Goal: Task Accomplishment & Management: Manage account settings

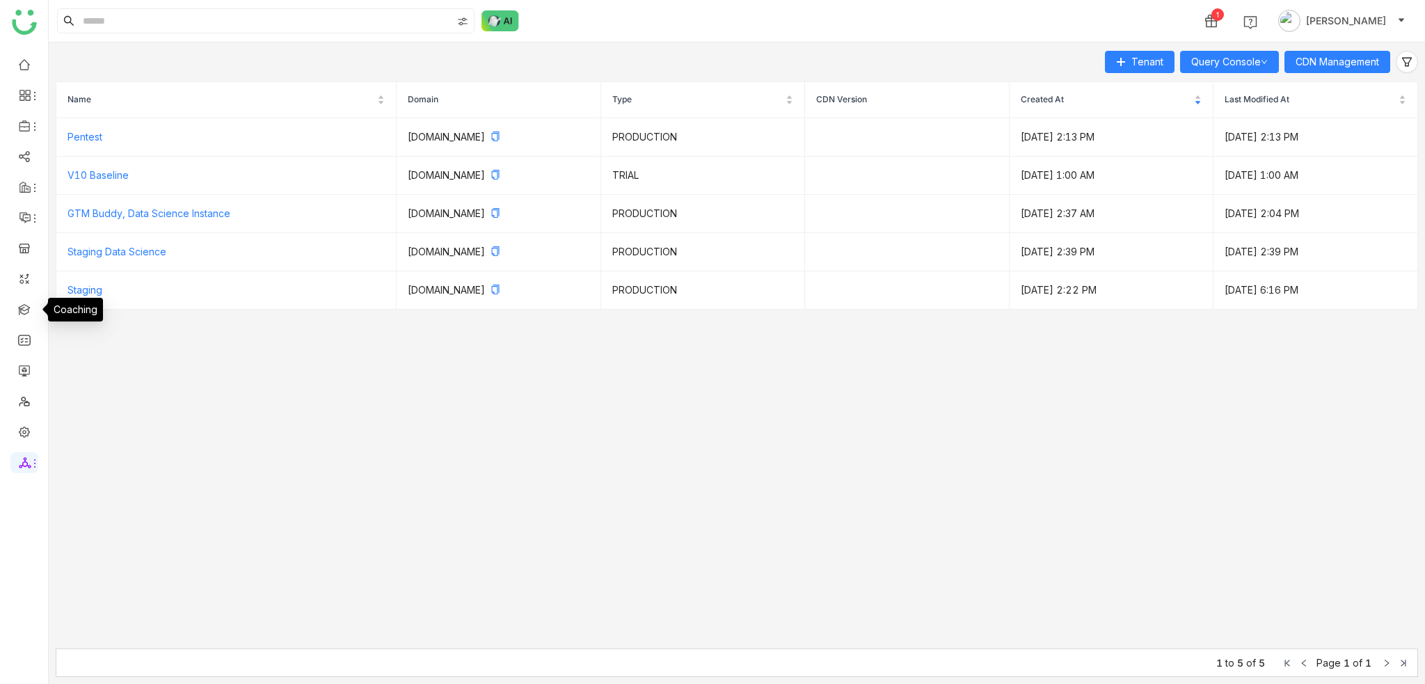
click at [20, 303] on link at bounding box center [24, 309] width 13 height 12
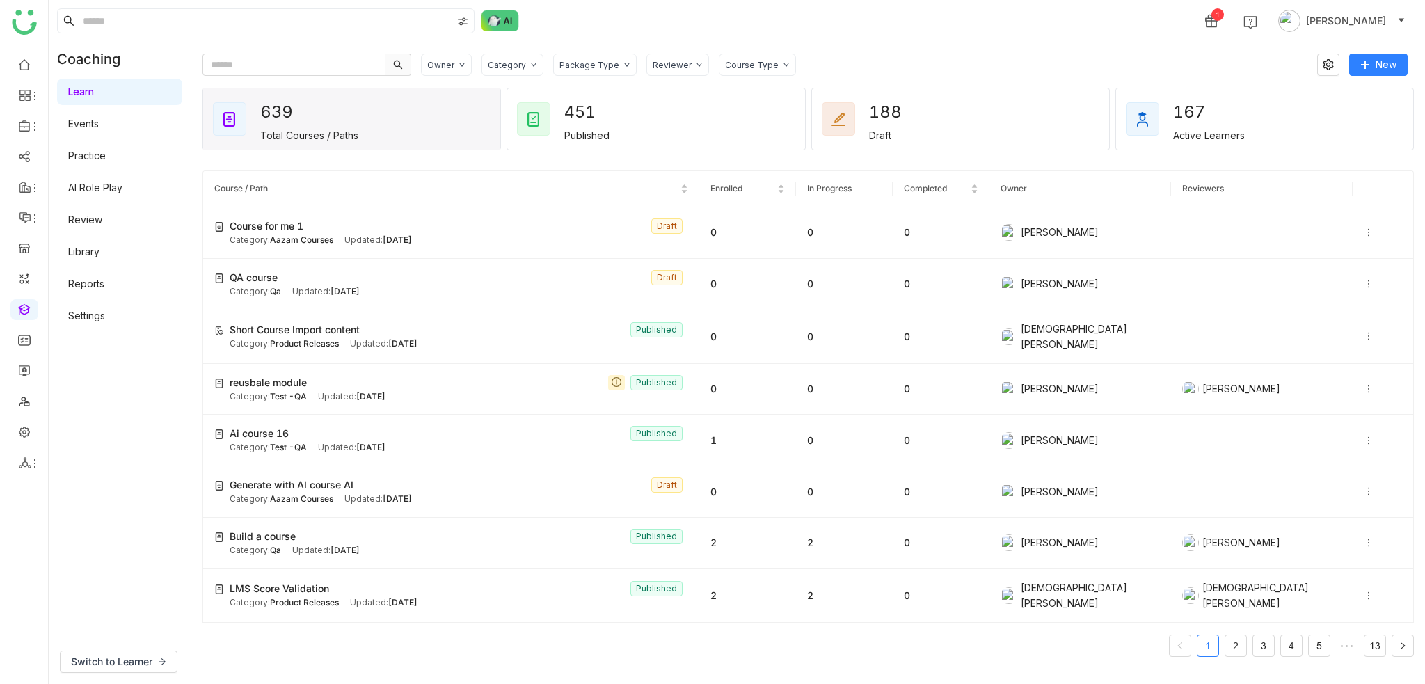
click at [115, 330] on div "Learn Events Practice AI Role Play Review Library Reports Settings" at bounding box center [120, 204] width 142 height 256
click at [105, 321] on link "Settings" at bounding box center [86, 316] width 37 height 12
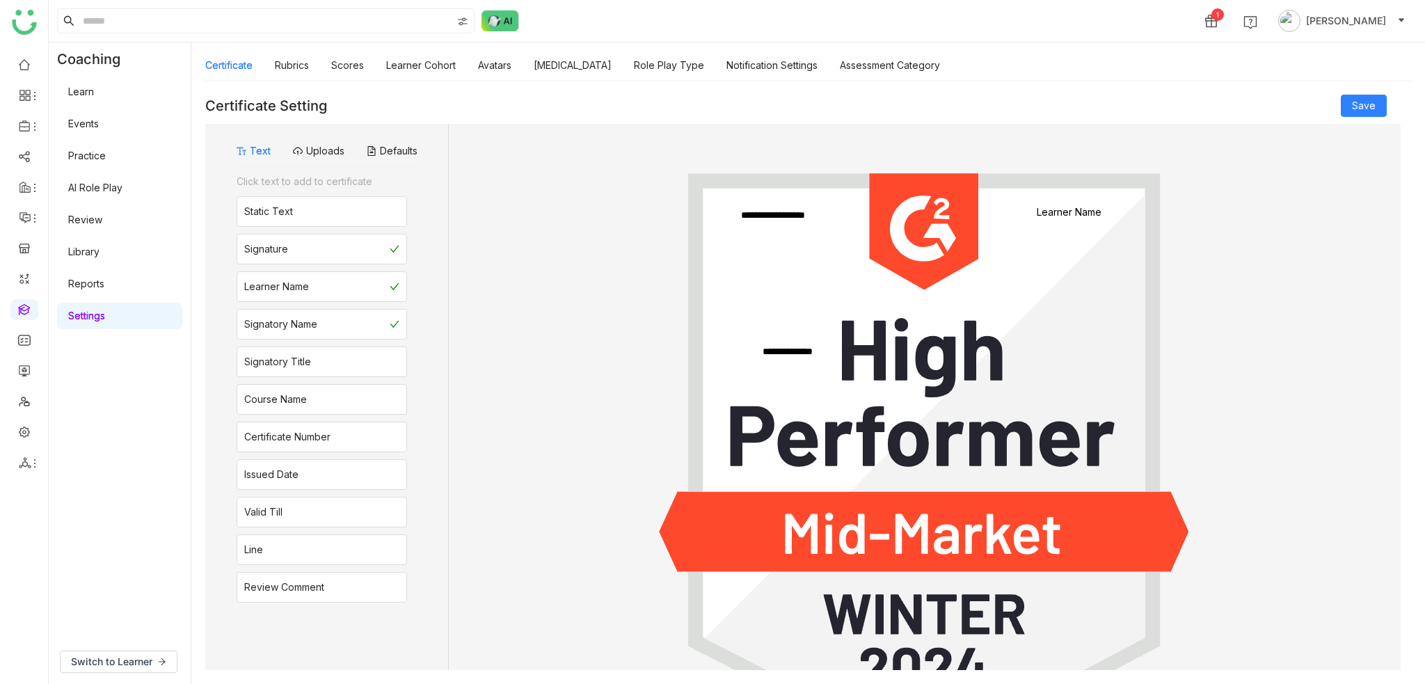
click at [713, 65] on div "Certificate Rubrics Scores Learner Cohort Avatars [MEDICAL_DATA] Role Play Type…" at bounding box center [572, 65] width 735 height 32
click at [696, 65] on link "Role Play Type" at bounding box center [669, 65] width 70 height 12
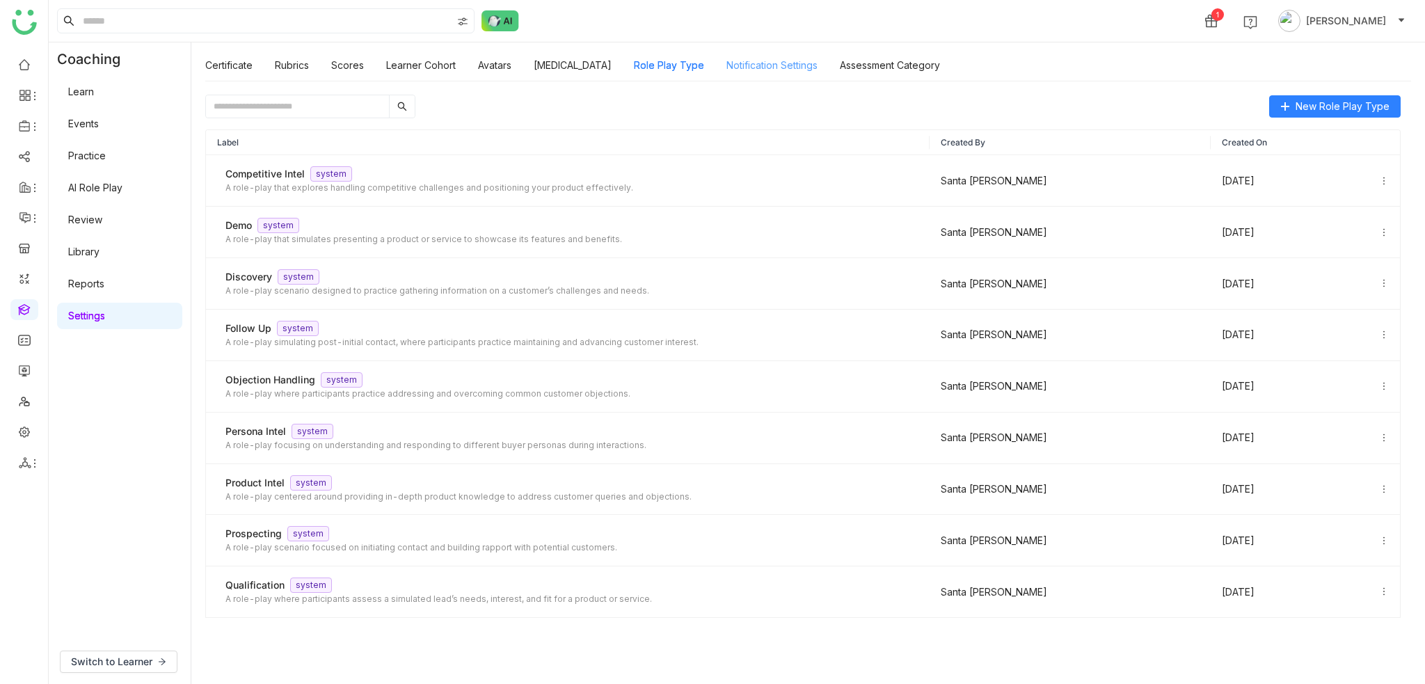
click at [782, 66] on link "Notification Settings" at bounding box center [771, 65] width 91 height 12
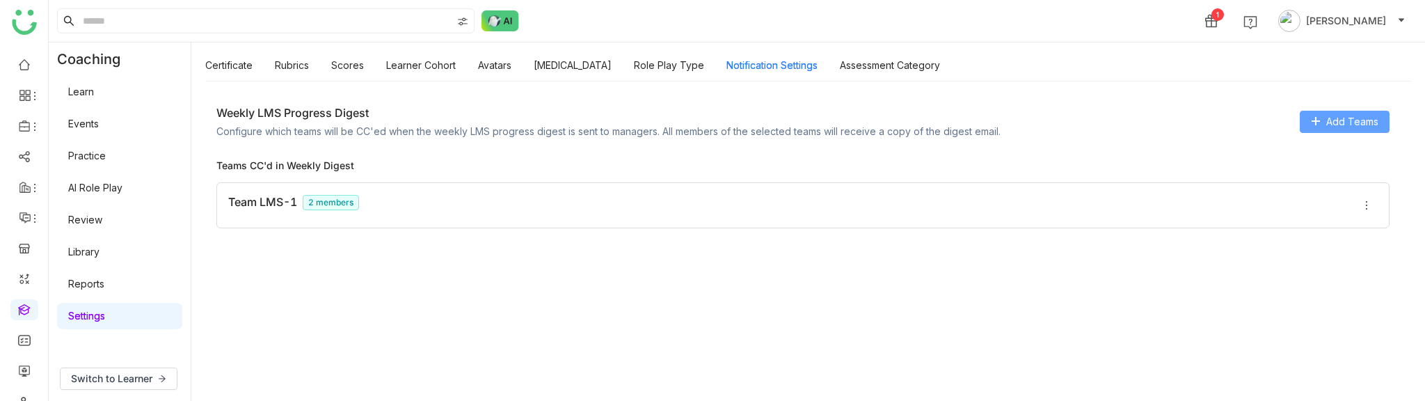
click at [1341, 115] on span "Add Teams" at bounding box center [1352, 121] width 52 height 15
